Goal: Task Accomplishment & Management: Complete application form

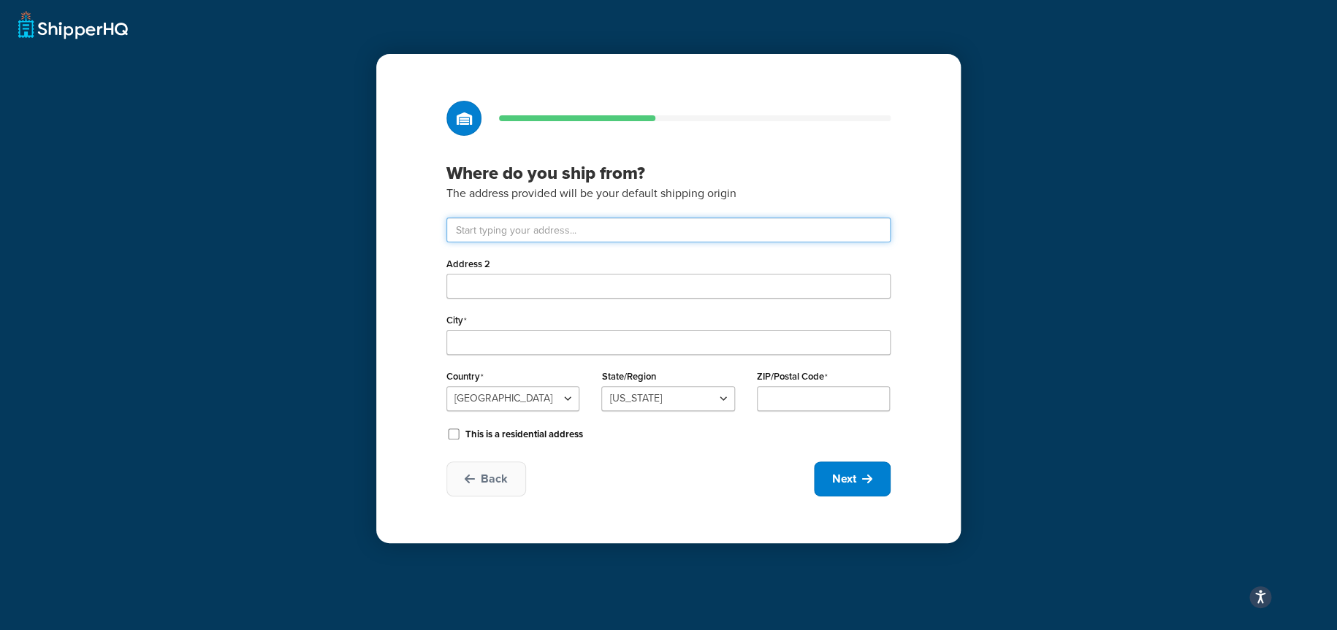
click at [519, 233] on input "text" at bounding box center [668, 230] width 444 height 25
click at [313, 210] on div "Where do you ship from? The address provided will be your default shipping orig…" at bounding box center [668, 315] width 1337 height 630
click at [498, 237] on input "text" at bounding box center [668, 230] width 444 height 25
click at [557, 234] on input "text" at bounding box center [668, 230] width 444 height 25
click at [560, 232] on input "text" at bounding box center [668, 230] width 444 height 25
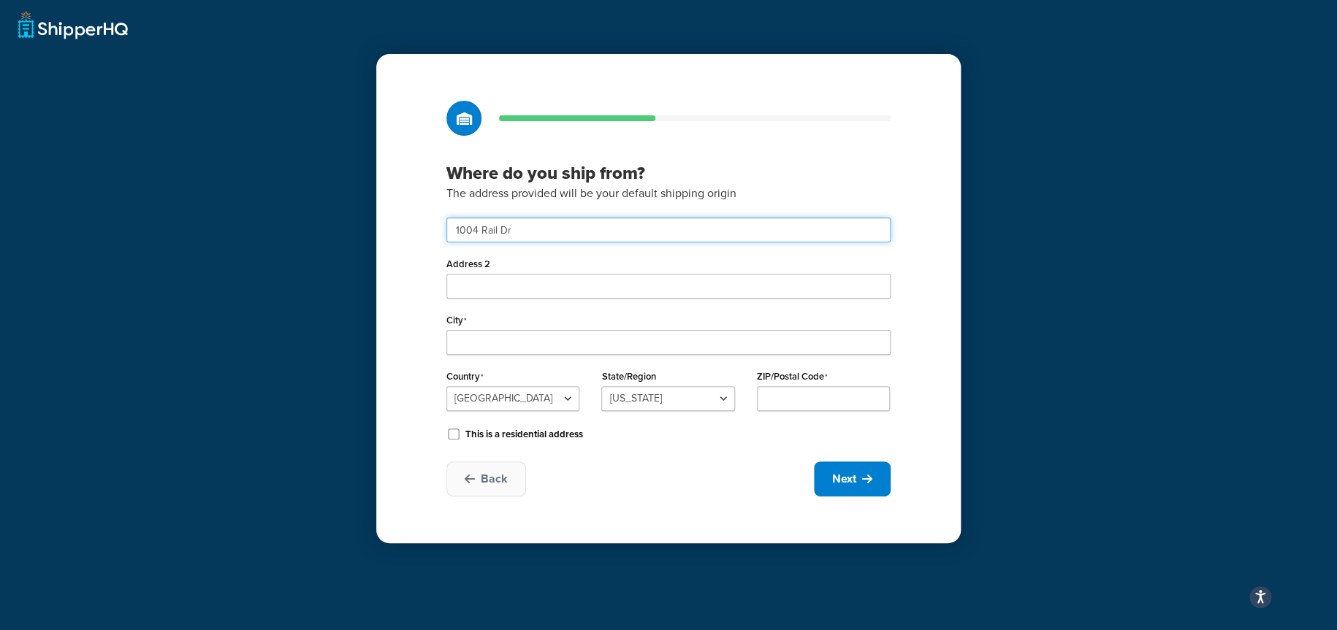
type input "1004 Rail Dr"
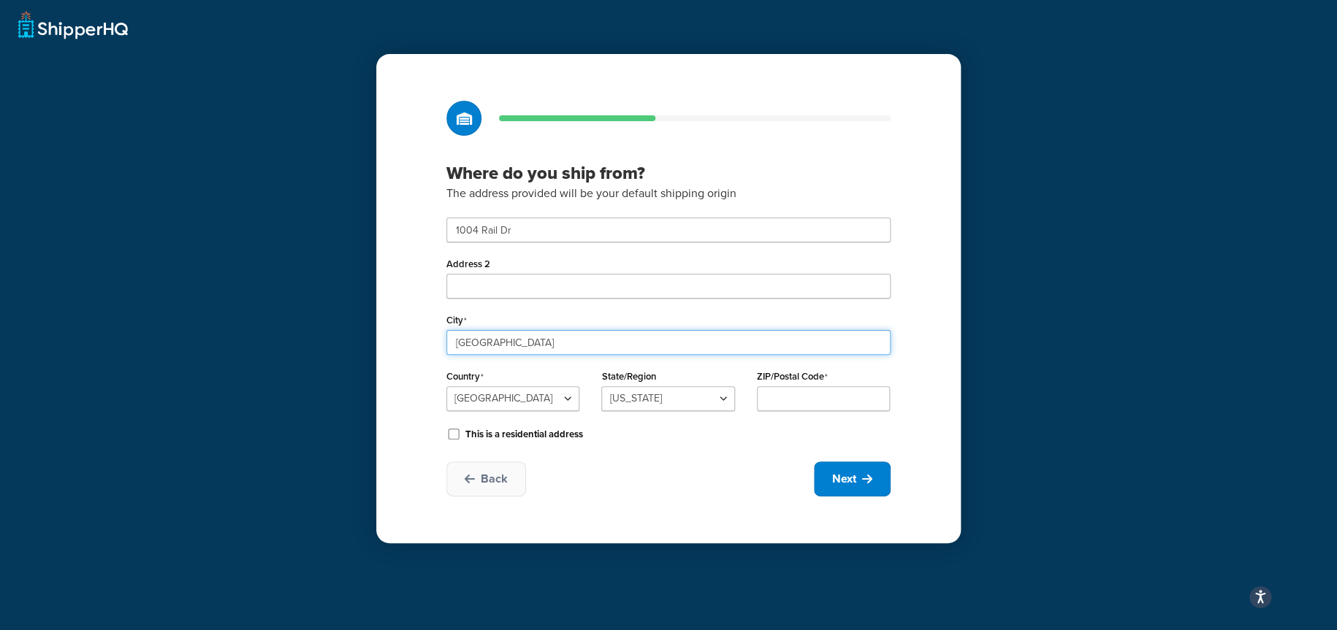
type input "Woodstock"
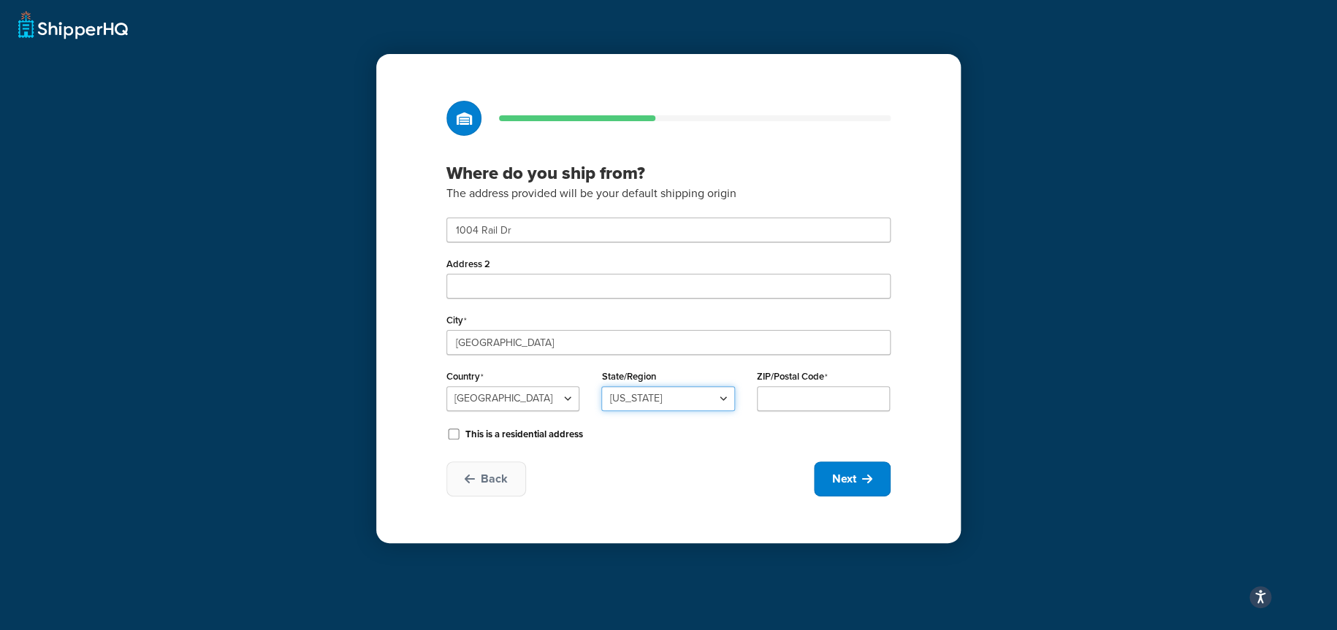
click at [644, 399] on select "Alabama Alaska American Samoa Arizona Arkansas Armed Forces Americas Armed Forc…" at bounding box center [667, 398] width 133 height 25
select select "13"
click at [601, 386] on select "Alabama Alaska American Samoa Arizona Arkansas Armed Forces Americas Armed Forc…" at bounding box center [667, 398] width 133 height 25
click at [782, 399] on input "ZIP/Postal Code" at bounding box center [823, 398] width 133 height 25
type input "60098"
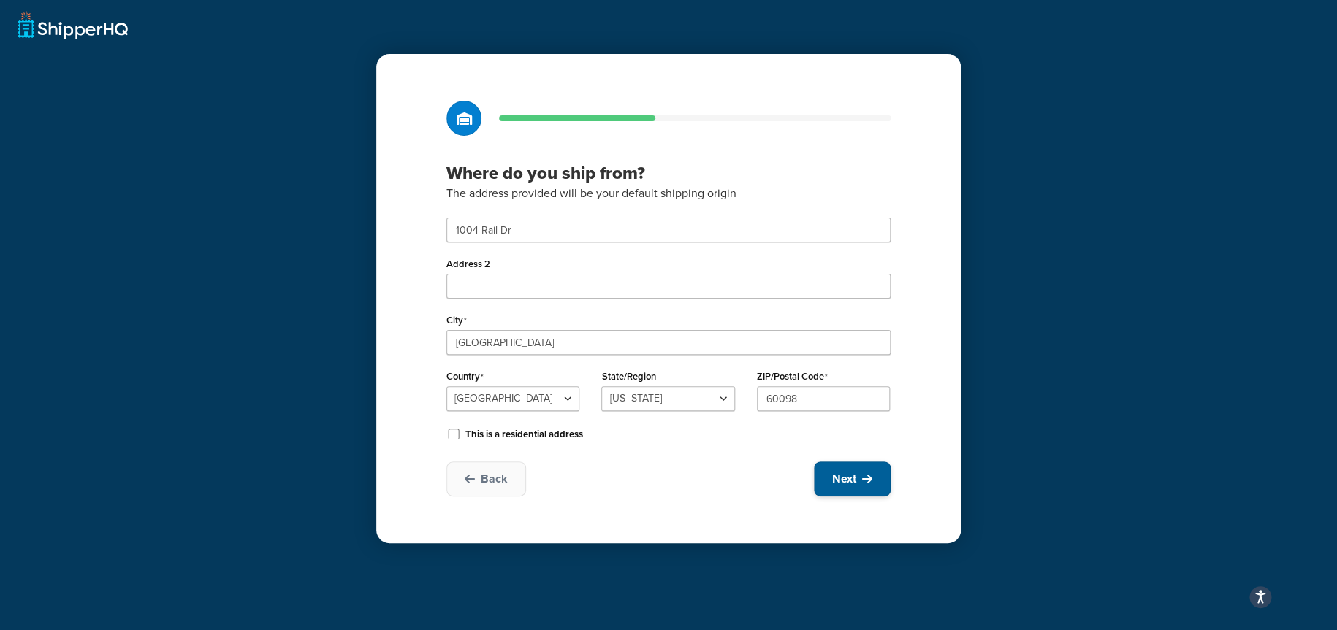
click at [852, 476] on span "Next" at bounding box center [844, 479] width 24 height 16
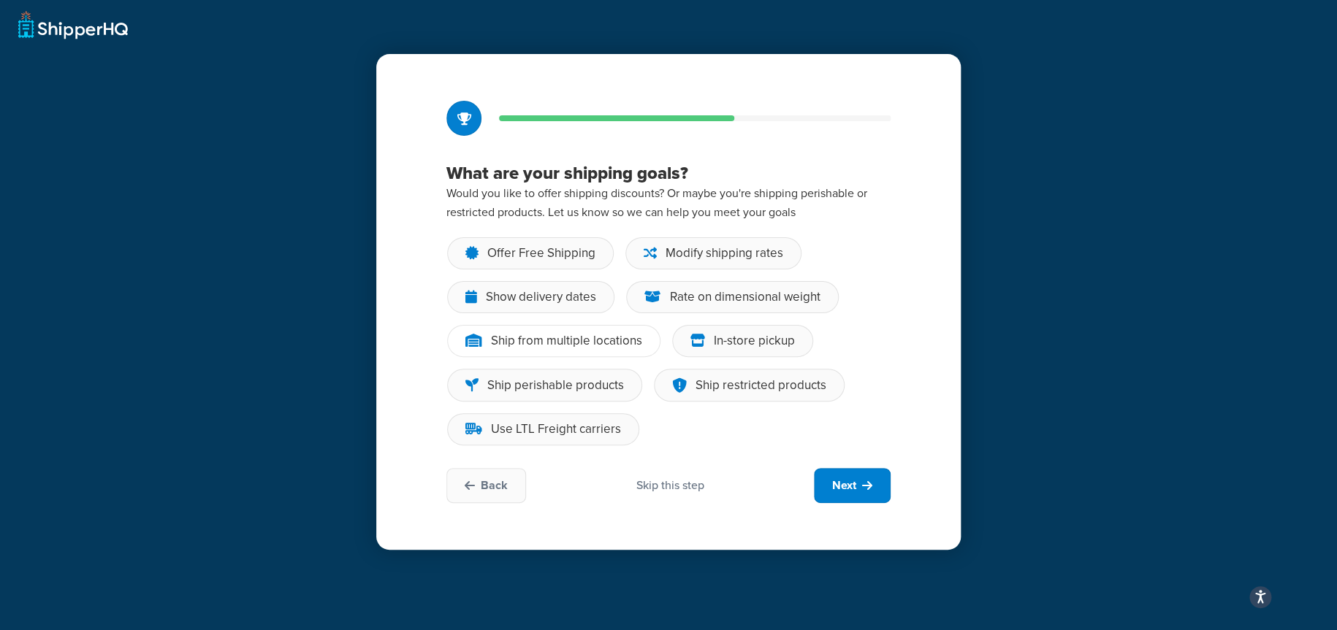
click at [614, 343] on div "Ship from multiple locations" at bounding box center [566, 341] width 151 height 15
click at [0, 0] on input "Ship from multiple locations" at bounding box center [0, 0] width 0 height 0
click at [746, 343] on div "In-store pickup" at bounding box center [754, 341] width 81 height 15
click at [0, 0] on input "In-store pickup" at bounding box center [0, 0] width 0 height 0
click at [577, 431] on div "Use LTL Freight carriers" at bounding box center [556, 429] width 130 height 15
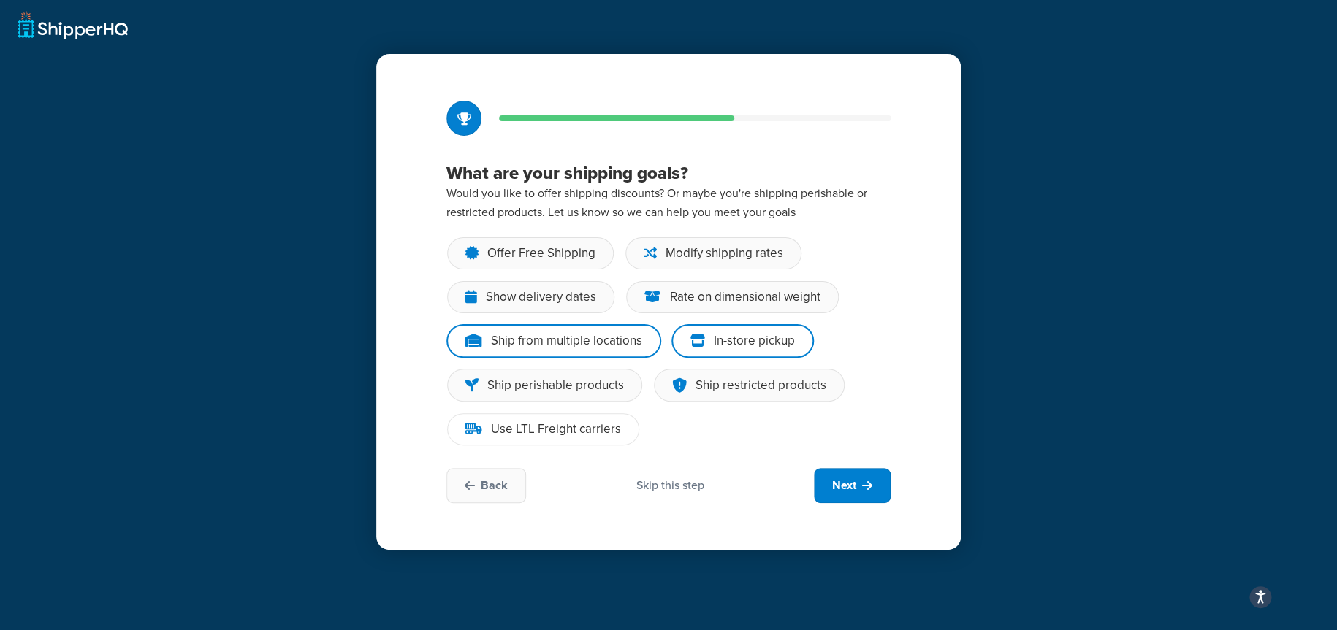
click at [0, 0] on input "Use LTL Freight carriers" at bounding box center [0, 0] width 0 height 0
click at [844, 481] on span "Next" at bounding box center [844, 486] width 24 height 16
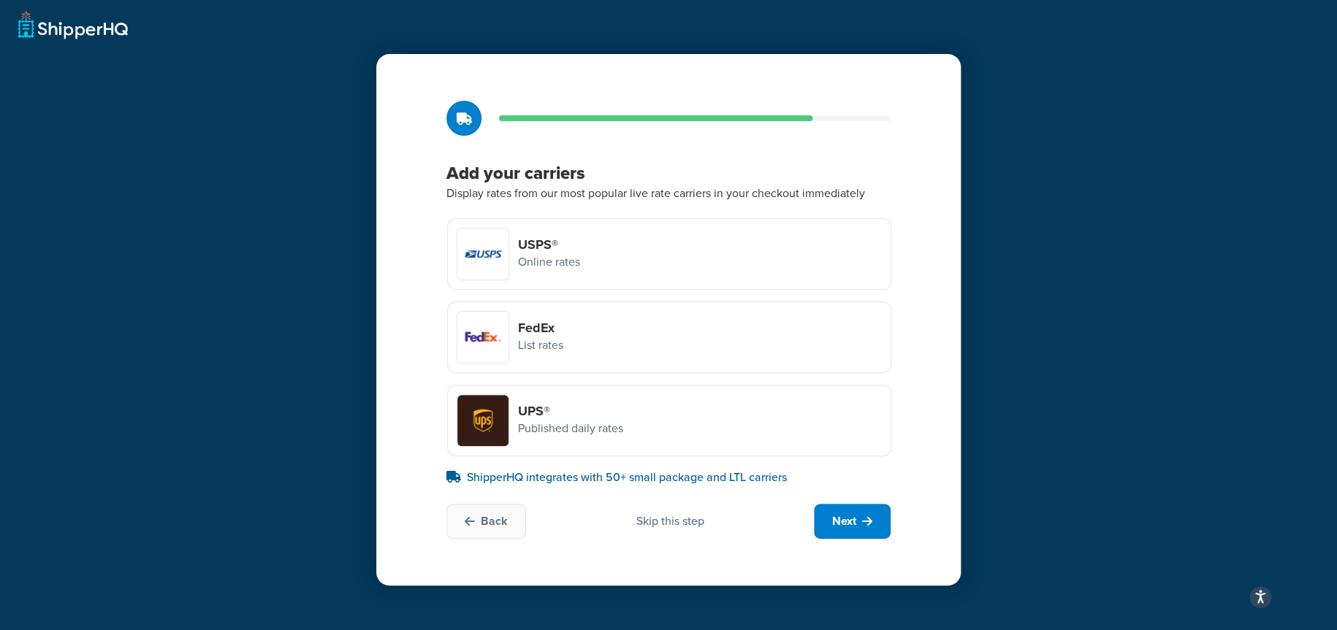
click at [680, 521] on div "Skip this step" at bounding box center [670, 522] width 68 height 16
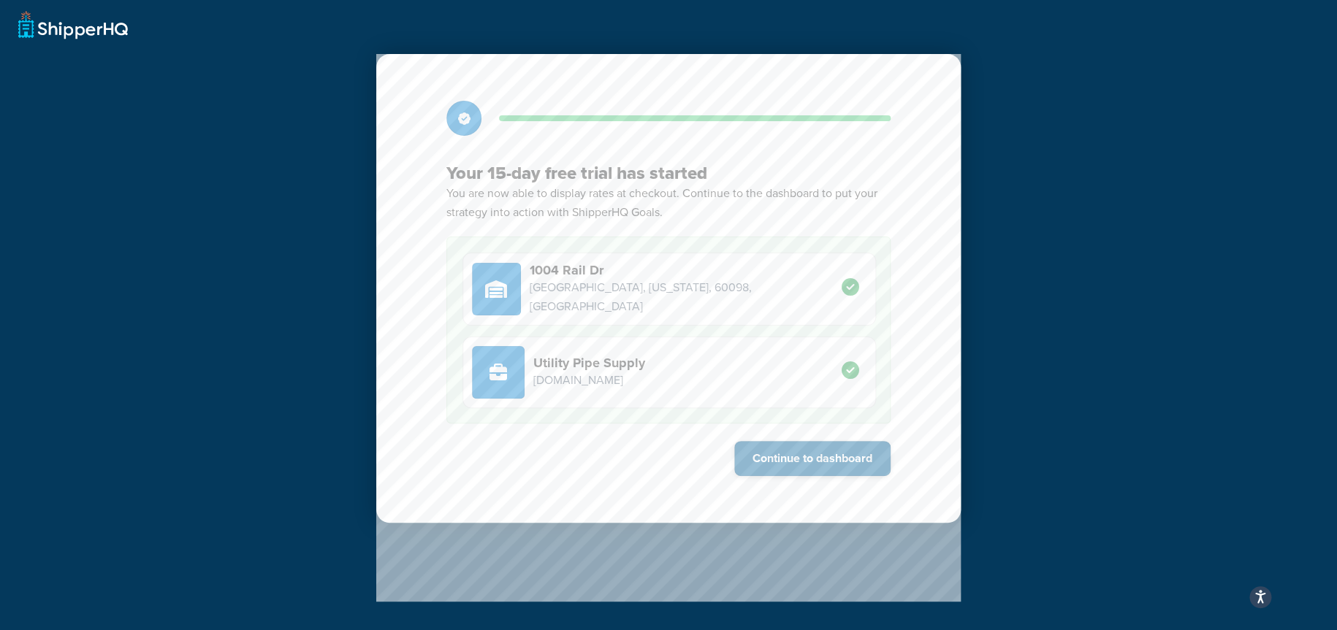
click at [827, 454] on button "Continue to dashboard" at bounding box center [812, 458] width 156 height 35
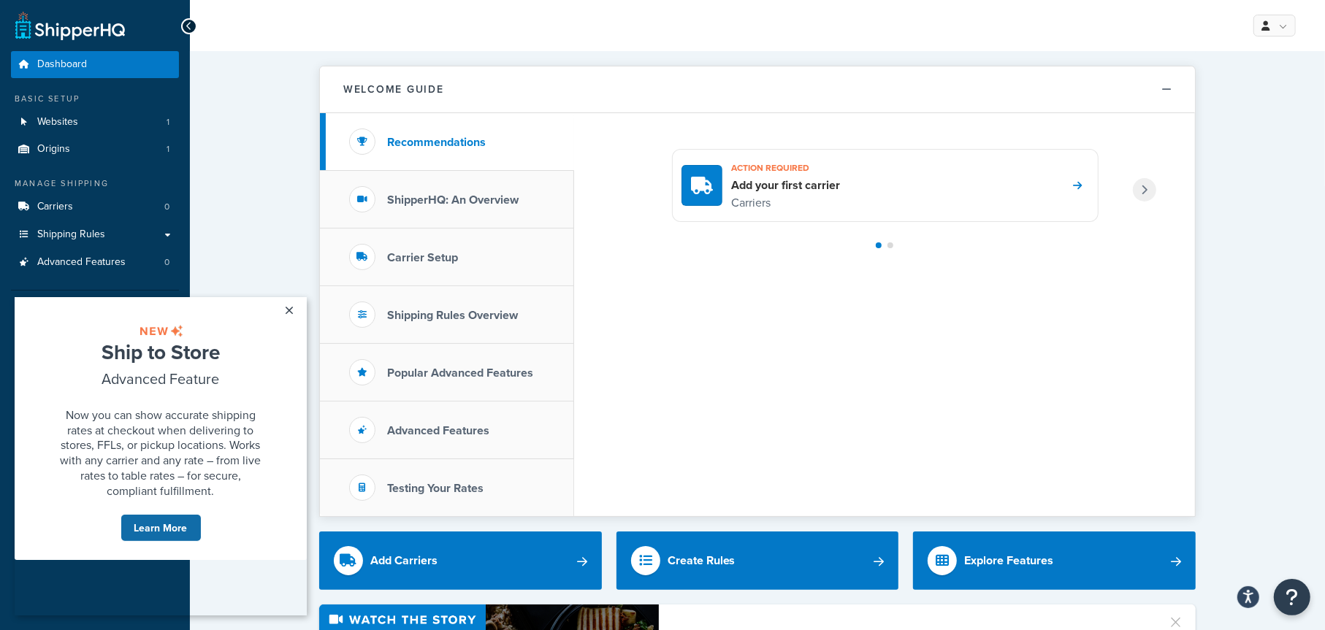
click at [169, 541] on link "Learn More" at bounding box center [161, 528] width 81 height 28
